Goal: Obtain resource: Download file/media

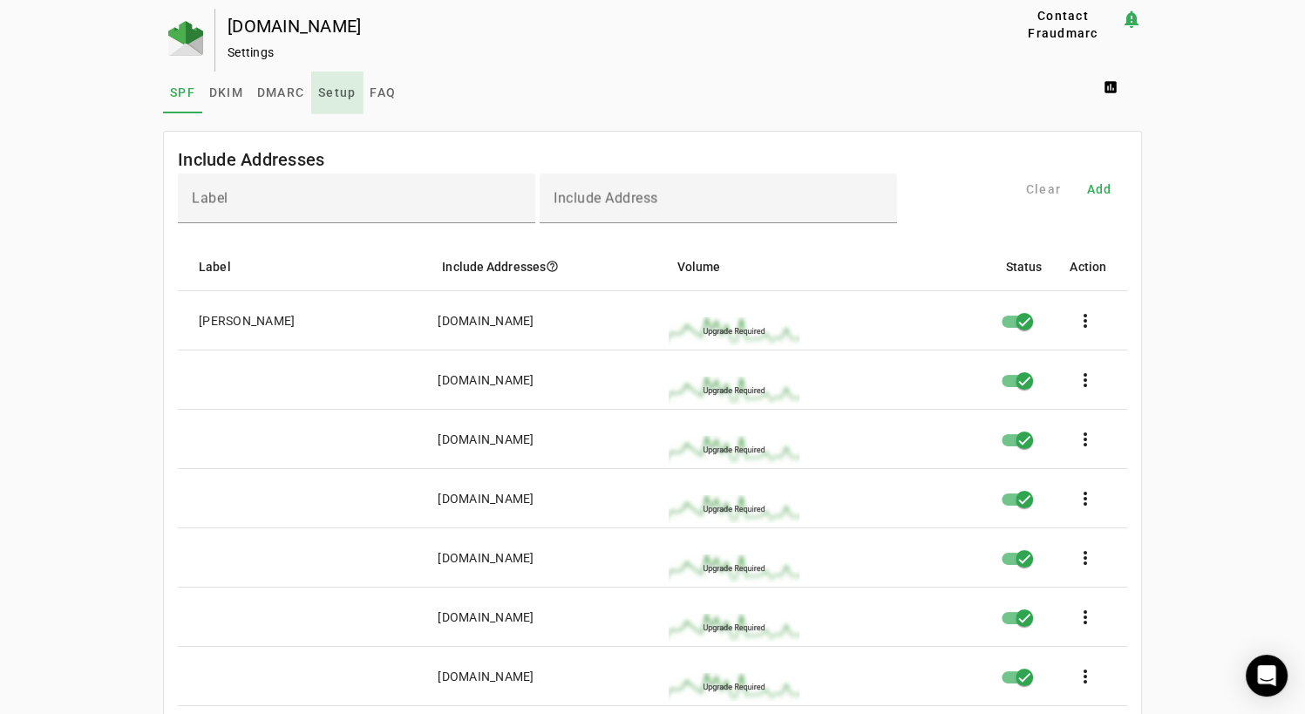
click at [337, 88] on span "Setup" at bounding box center [336, 92] width 37 height 12
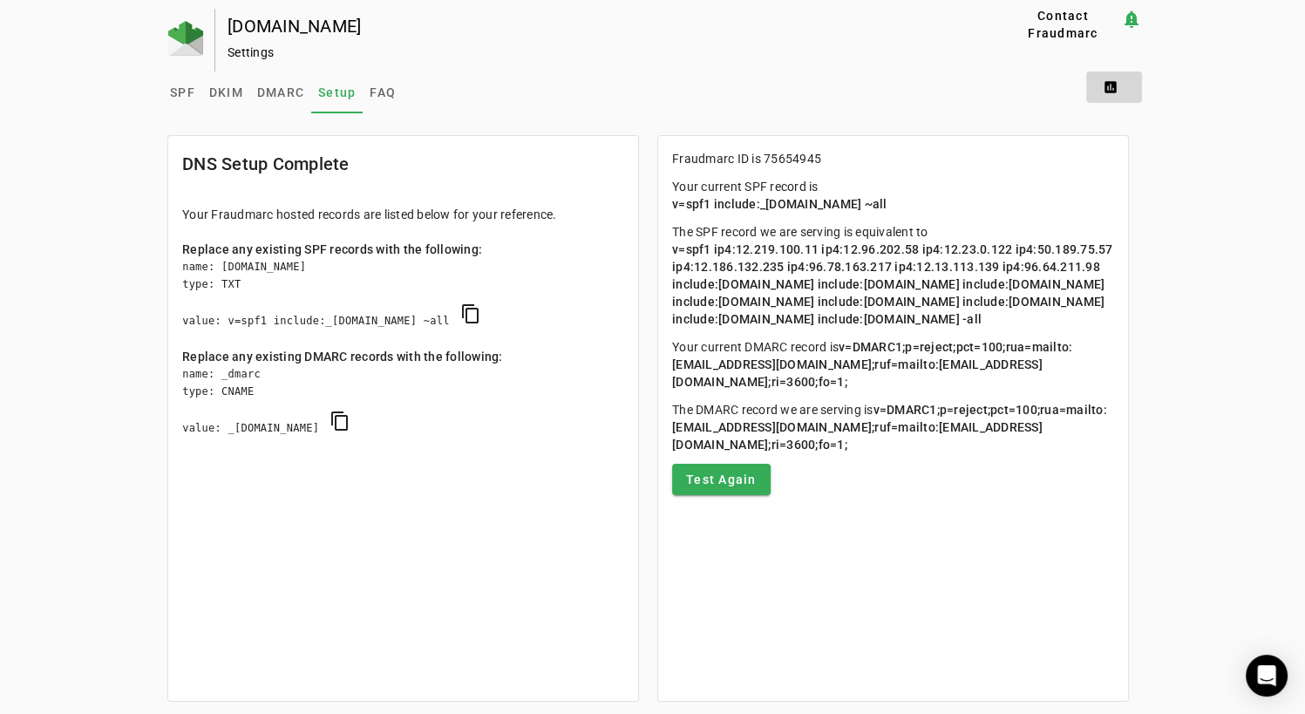
click at [1113, 83] on span at bounding box center [1114, 87] width 56 height 42
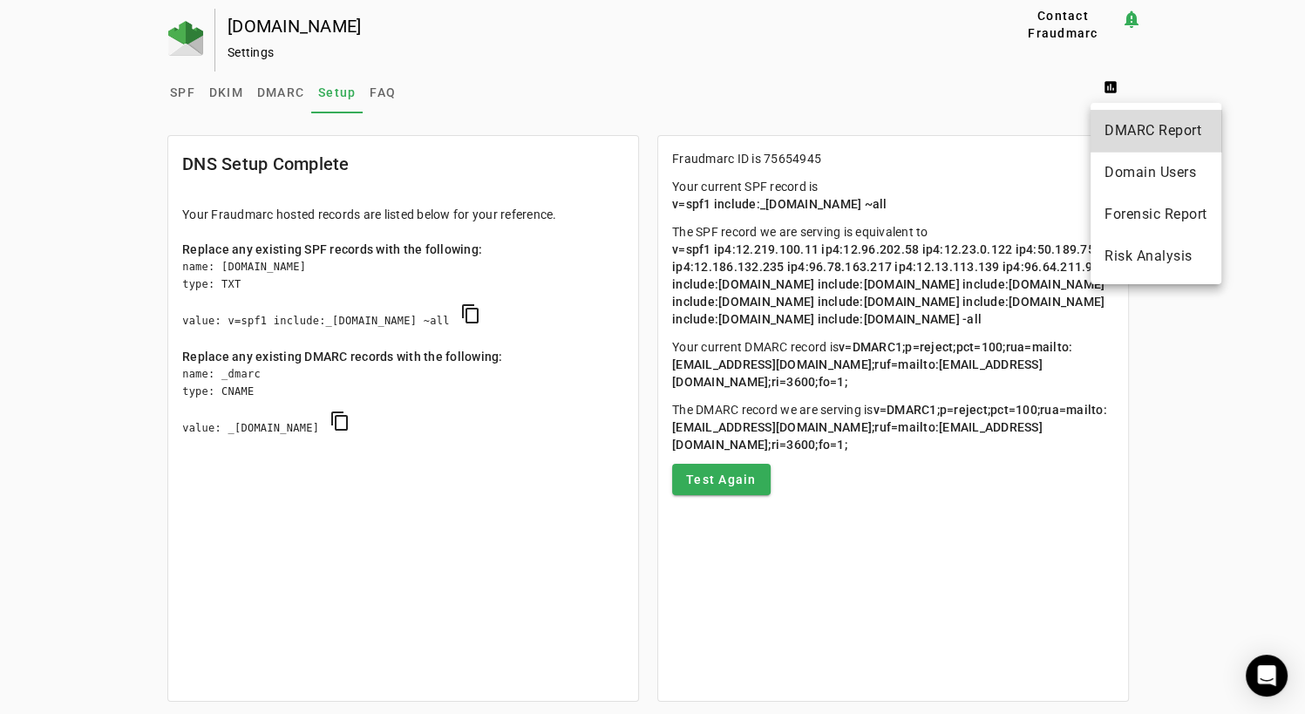
click at [1124, 125] on span "DMARC Report" at bounding box center [1155, 130] width 103 height 21
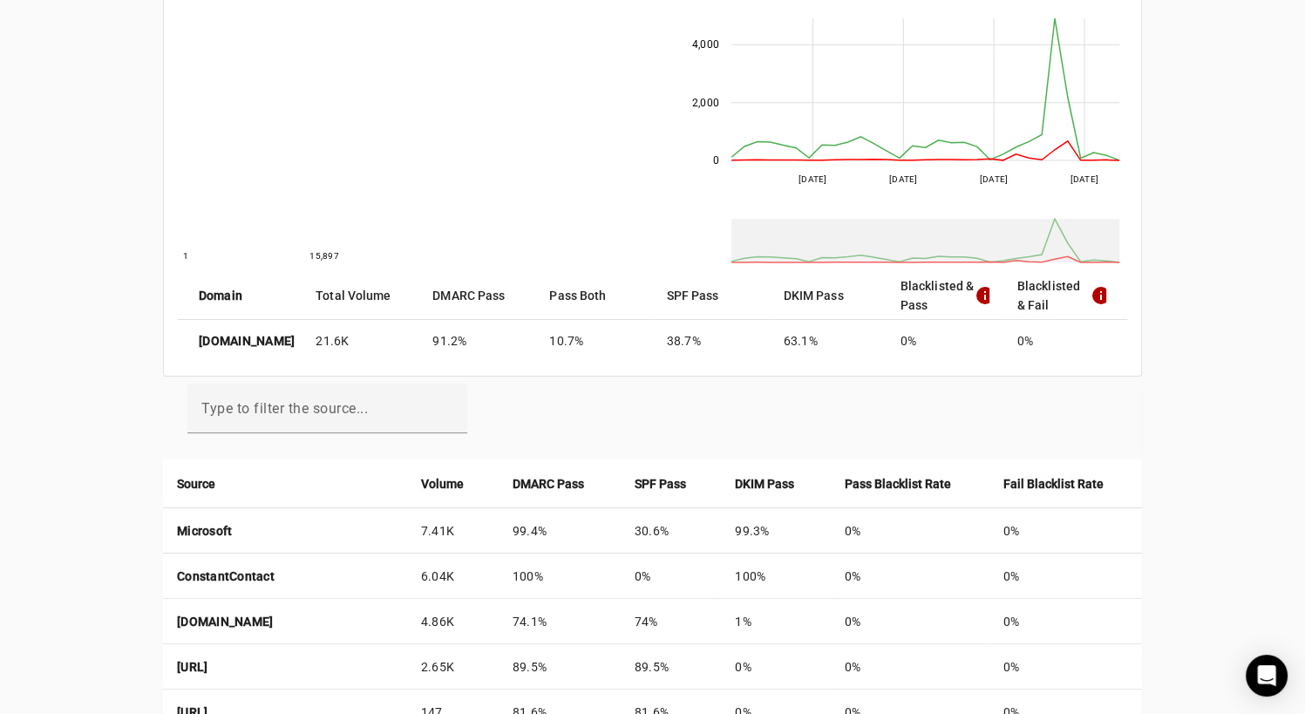
scroll to position [230, 0]
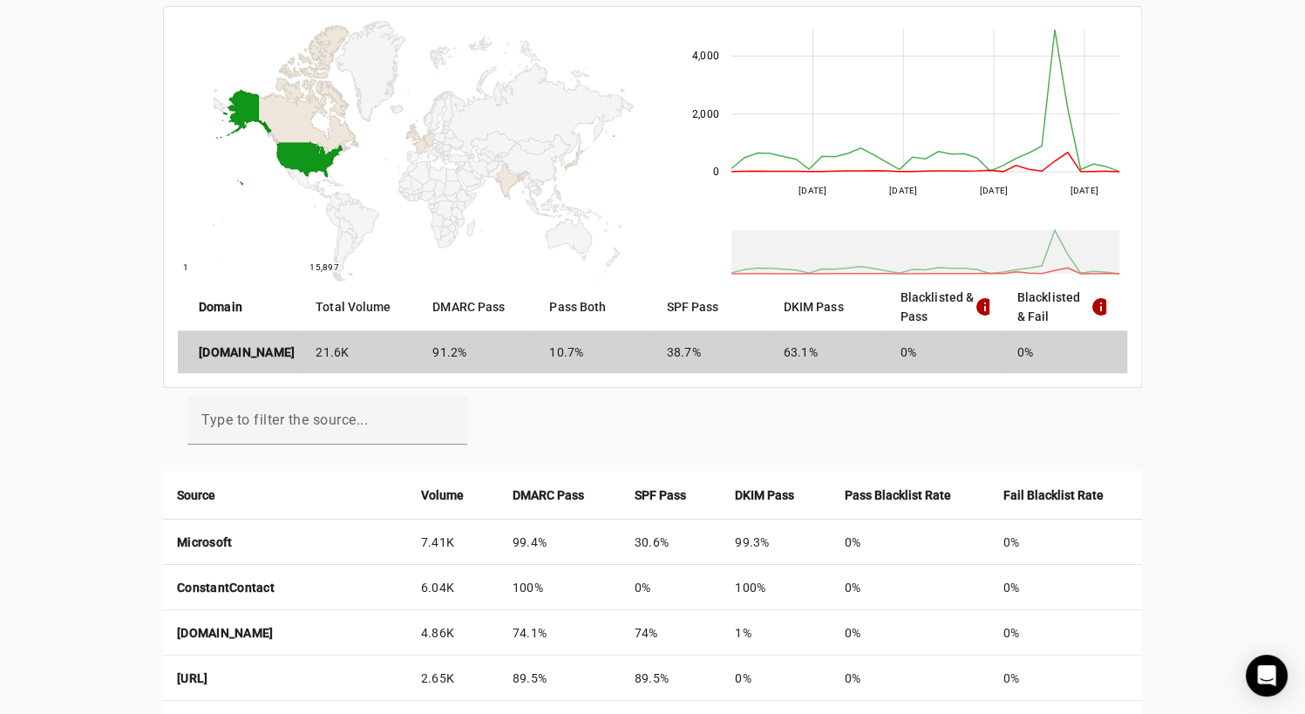
click at [255, 350] on strong "[DOMAIN_NAME]" at bounding box center [247, 351] width 96 height 17
drag, startPoint x: 255, startPoint y: 350, endPoint x: 216, endPoint y: 355, distance: 38.6
click at [216, 355] on strong "[DOMAIN_NAME]" at bounding box center [247, 351] width 96 height 17
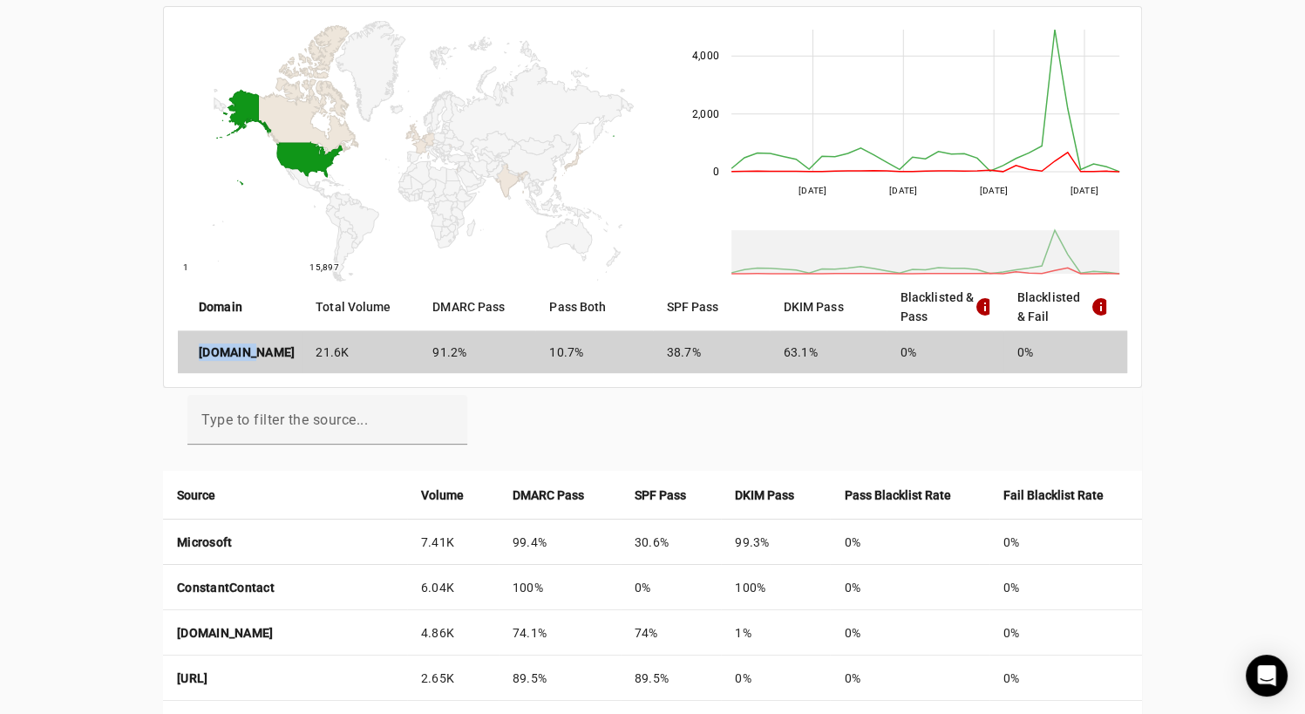
click at [216, 355] on strong "[DOMAIN_NAME]" at bounding box center [247, 351] width 96 height 17
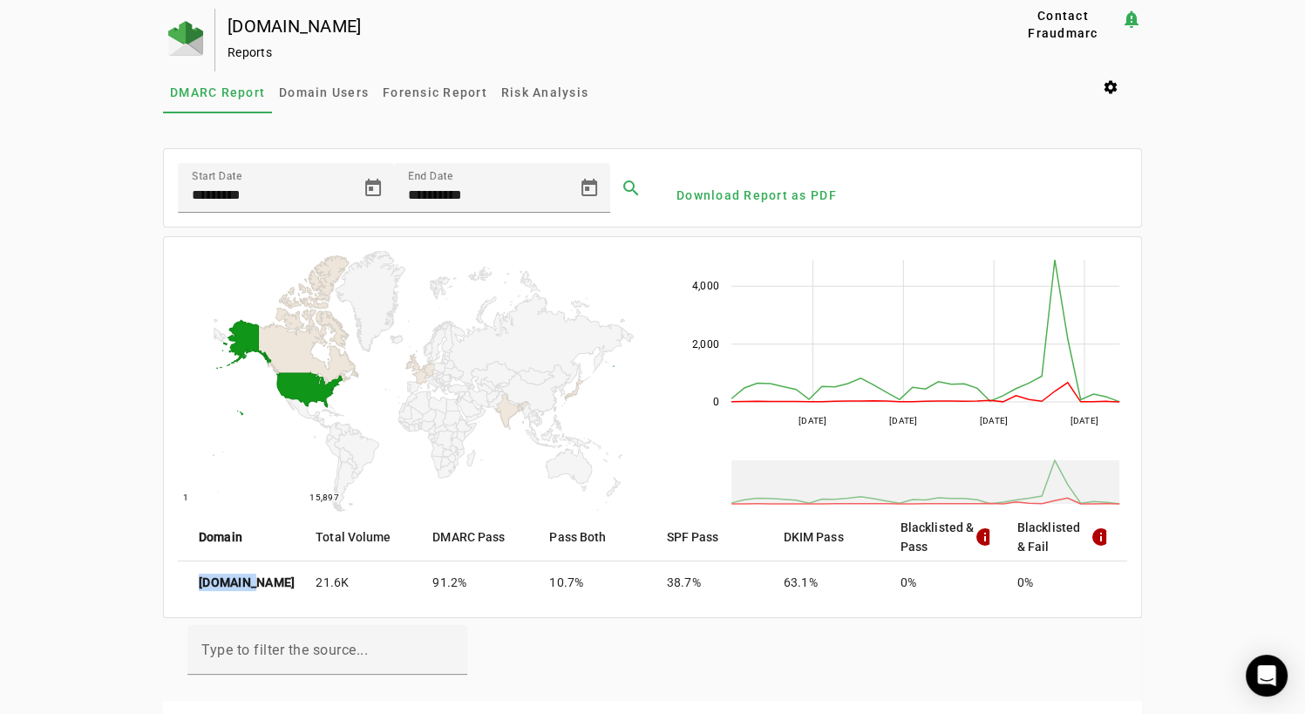
scroll to position [3, 0]
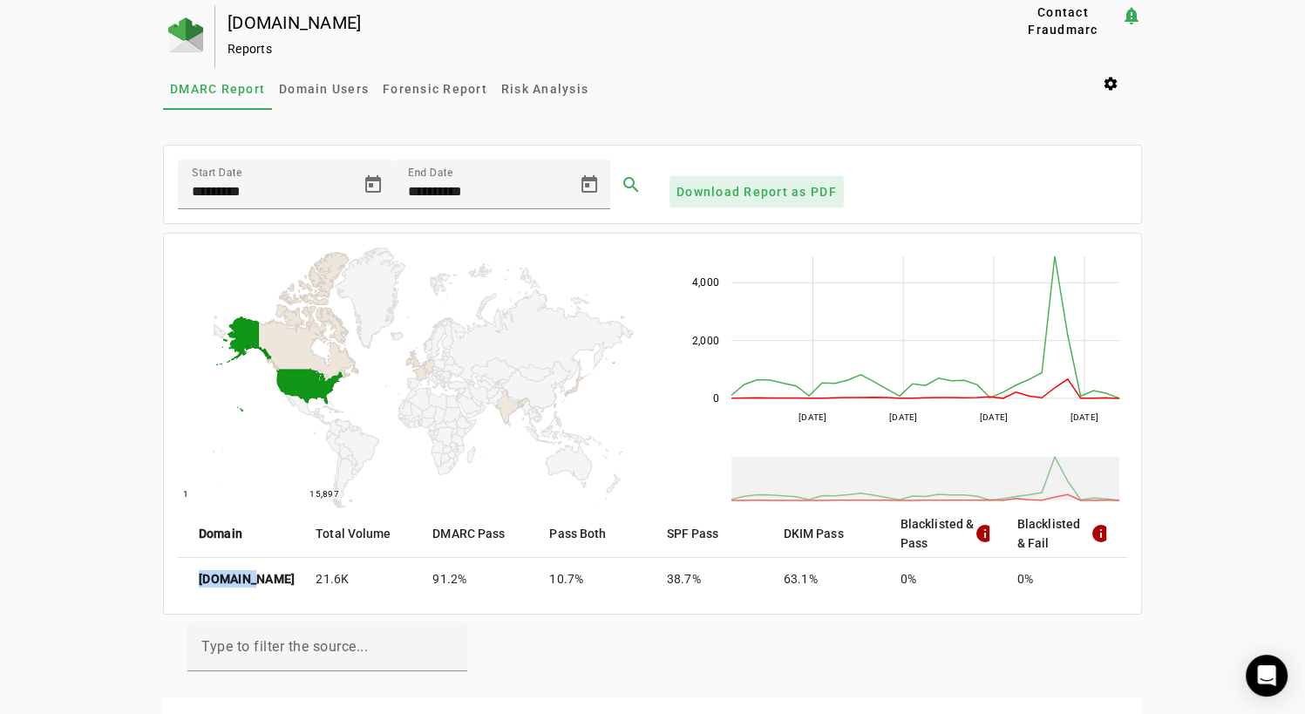
click at [692, 192] on span "Download Report as PDF" at bounding box center [756, 191] width 160 height 17
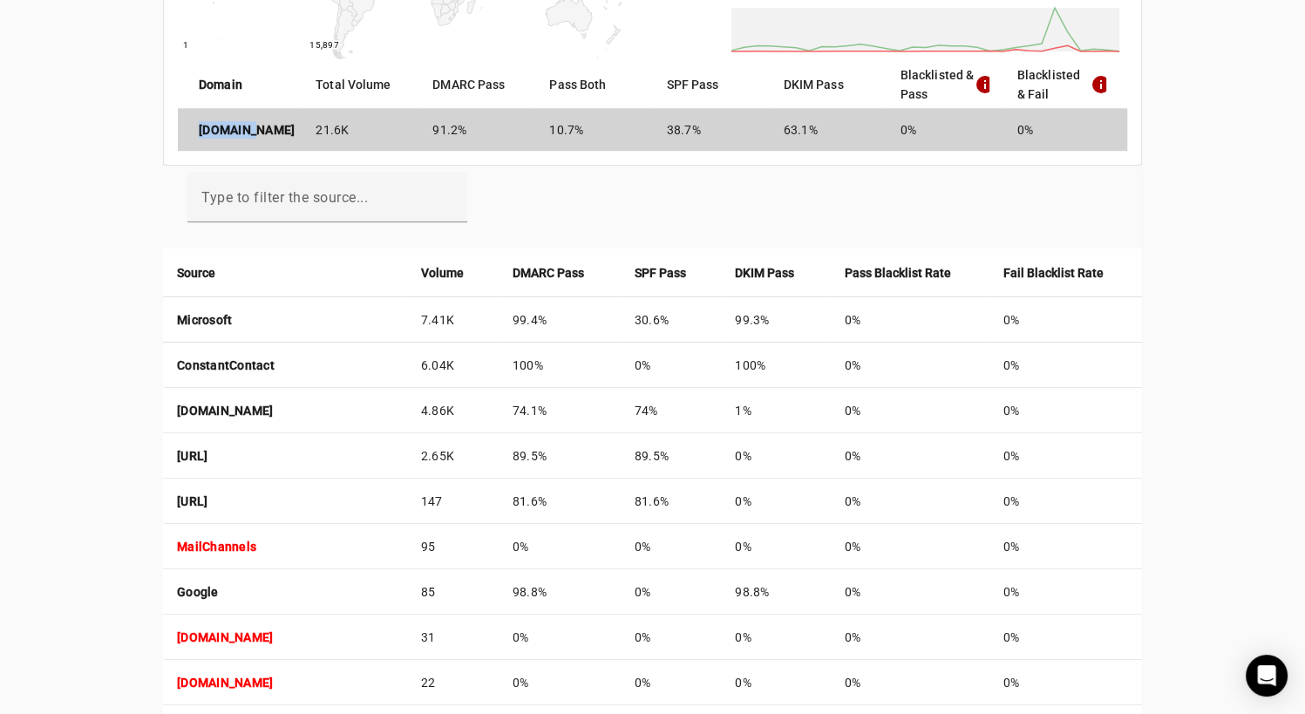
scroll to position [799, 0]
